Goal: Information Seeking & Learning: Learn about a topic

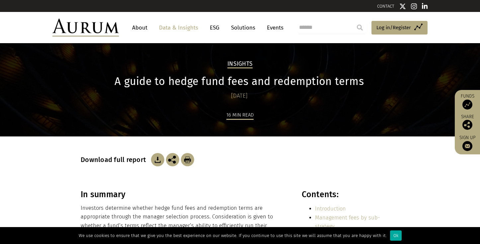
scroll to position [774, 0]
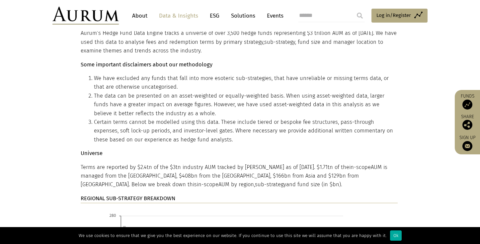
click at [290, 115] on li "The data can be presented on an asset-weighted or equally-weighted basis. When …" at bounding box center [246, 105] width 304 height 26
click at [221, 125] on li "Certain terms cannot be modelled using this data. These include tiered or bespo…" at bounding box center [246, 131] width 304 height 26
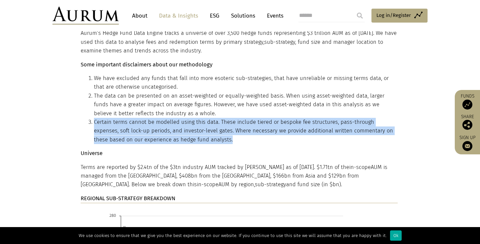
click at [221, 125] on li "Certain terms cannot be modelled using this data. These include tiered or bespo…" at bounding box center [246, 131] width 304 height 26
drag, startPoint x: 221, startPoint y: 125, endPoint x: 213, endPoint y: 129, distance: 9.8
click at [213, 129] on li "Certain terms cannot be modelled using this data. These include tiered or bespo…" at bounding box center [246, 131] width 304 height 26
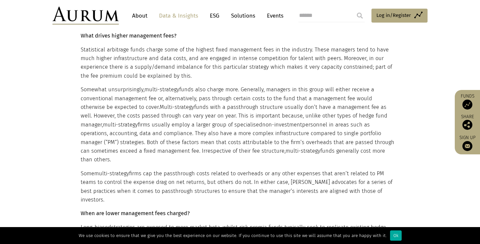
scroll to position [1616, 0]
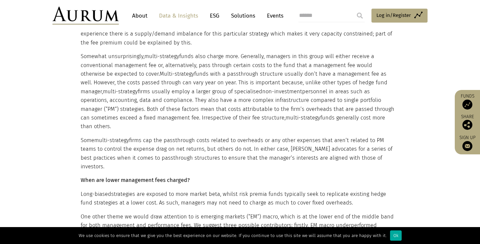
click at [164, 136] on p "Some multi-strategy firms cap the passthrough costs related to overheads or any…" at bounding box center [239, 153] width 317 height 35
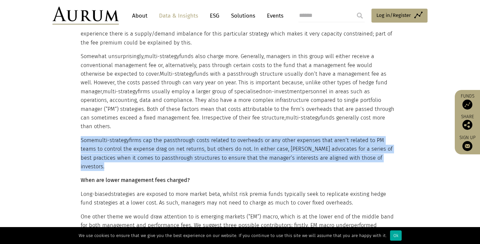
click at [164, 136] on p "Some multi-strategy firms cap the passthrough costs related to overheads or any…" at bounding box center [239, 153] width 317 height 35
drag, startPoint x: 164, startPoint y: 134, endPoint x: 170, endPoint y: 136, distance: 6.3
click at [170, 136] on p "Some multi-strategy firms cap the passthrough costs related to overheads or any…" at bounding box center [239, 153] width 317 height 35
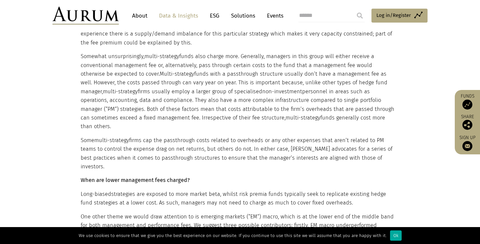
click at [278, 136] on p "Some multi-strategy firms cap the passthrough costs related to overheads or any…" at bounding box center [239, 153] width 317 height 35
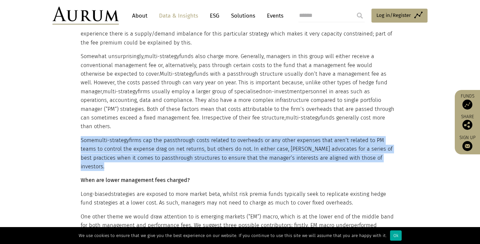
click at [278, 136] on p "Some multi-strategy firms cap the passthrough costs related to overheads or any…" at bounding box center [239, 153] width 317 height 35
drag, startPoint x: 278, startPoint y: 134, endPoint x: 250, endPoint y: 140, distance: 29.2
click at [250, 140] on p "Some multi-strategy firms cap the passthrough costs related to overheads or any…" at bounding box center [239, 153] width 317 height 35
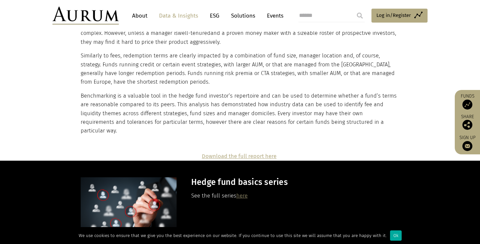
scroll to position [4438, 0]
